Goal: Information Seeking & Learning: Learn about a topic

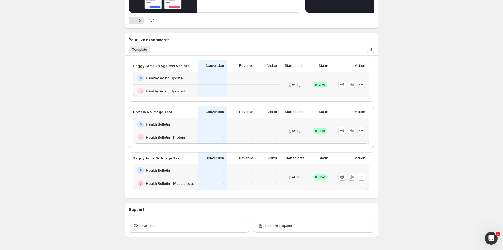
click at [177, 85] on div "B Healthy Aging Update 3" at bounding box center [165, 91] width 65 height 13
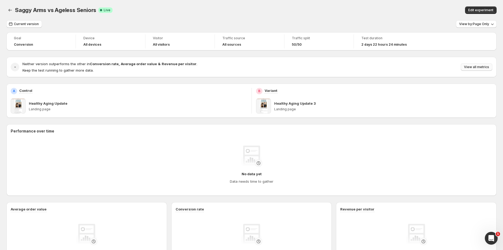
click at [471, 66] on span "View all metrics" at bounding box center [476, 67] width 25 height 4
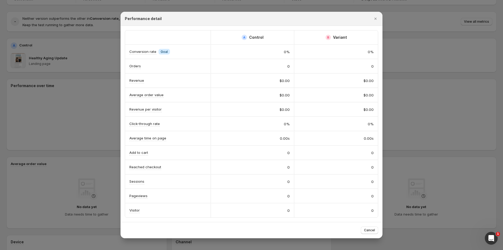
scroll to position [148, 0]
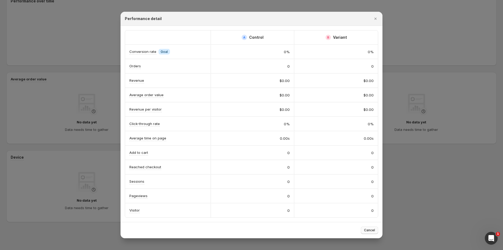
click at [366, 231] on span "Cancel" at bounding box center [369, 230] width 11 height 4
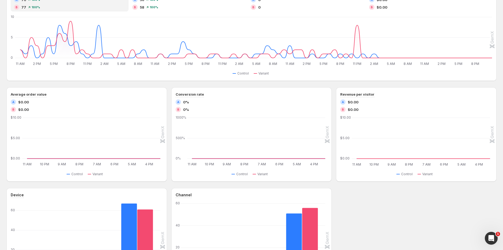
scroll to position [59, 0]
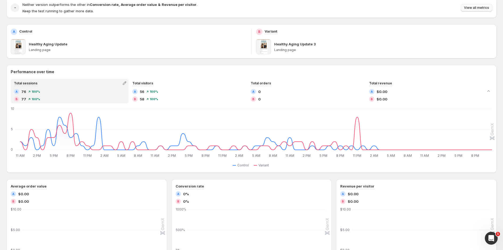
click at [484, 7] on span "View all metrics" at bounding box center [476, 8] width 25 height 4
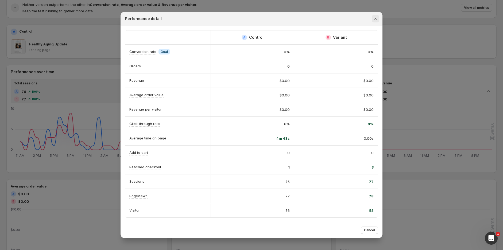
click at [373, 19] on icon "Close" at bounding box center [375, 18] width 5 height 5
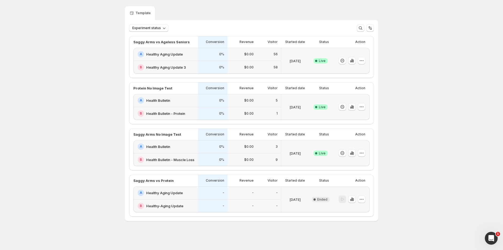
scroll to position [14, 0]
click at [183, 150] on div "A Health Bulletin" at bounding box center [165, 147] width 65 height 13
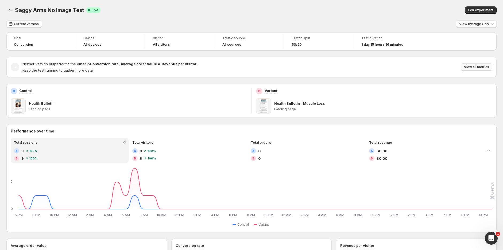
click at [474, 67] on span "View all metrics" at bounding box center [476, 67] width 25 height 4
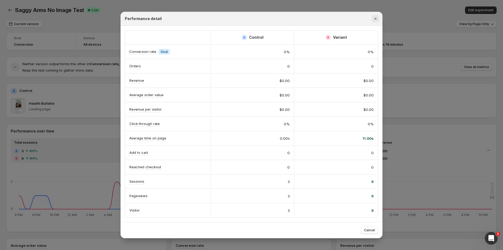
click at [373, 19] on icon "Close" at bounding box center [375, 18] width 5 height 5
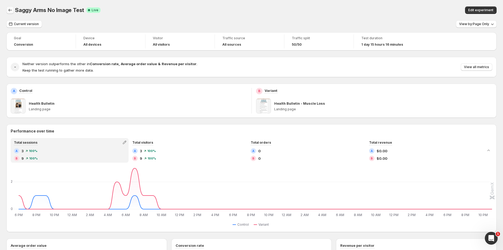
click at [10, 10] on icon "Back" at bounding box center [9, 9] width 5 height 5
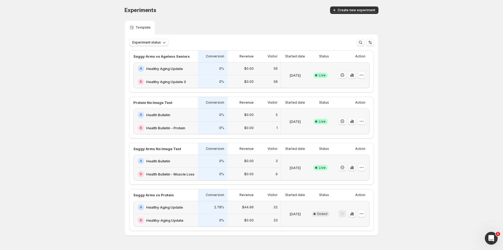
click at [169, 115] on h2 "Health Bulletin" at bounding box center [158, 114] width 24 height 5
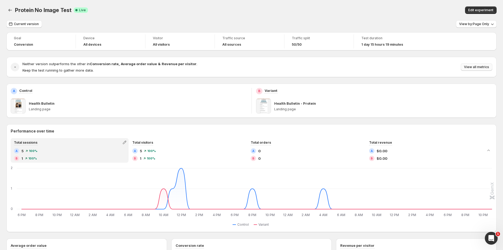
click at [480, 67] on span "View all metrics" at bounding box center [476, 67] width 25 height 4
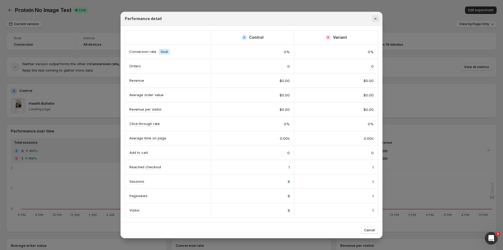
click at [373, 18] on icon "Close" at bounding box center [375, 18] width 5 height 5
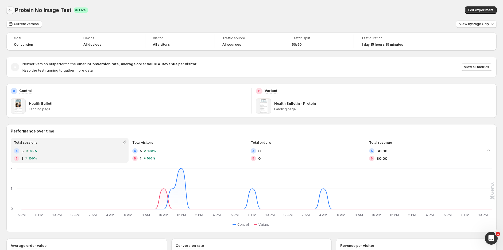
click at [8, 7] on button "Back" at bounding box center [9, 9] width 7 height 7
